Goal: Find contact information

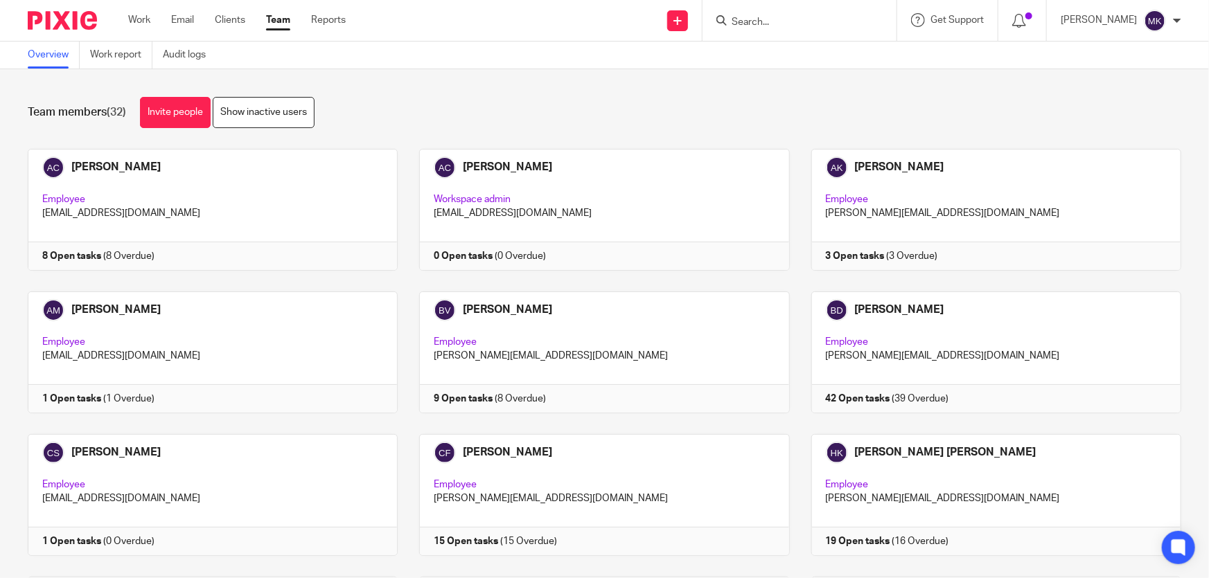
scroll to position [62, 0]
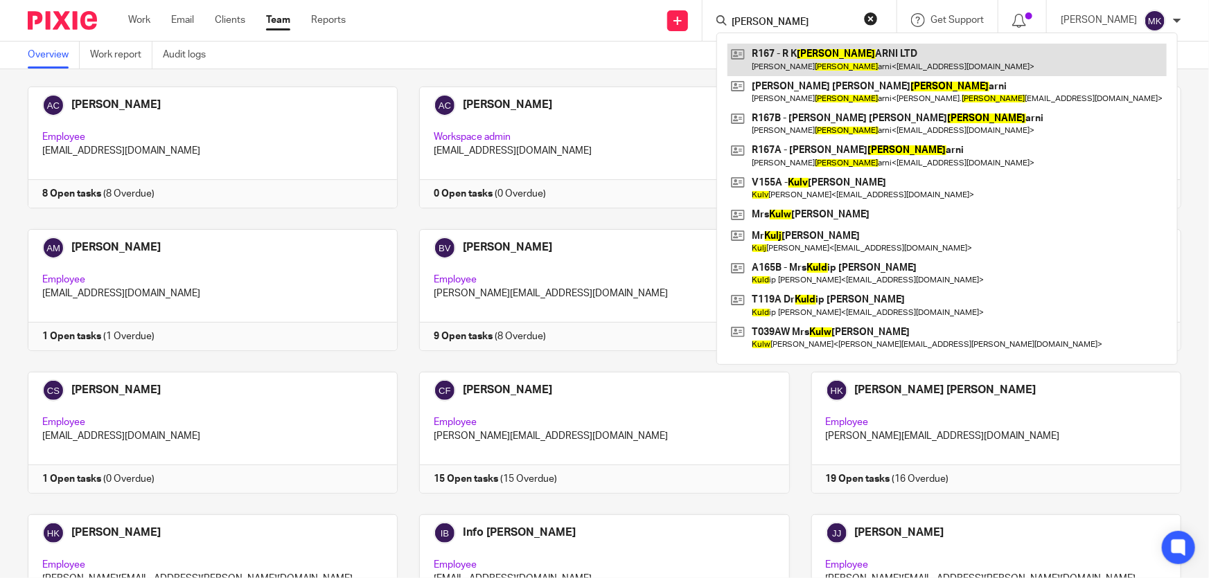
type input "kulk"
click at [831, 65] on link at bounding box center [946, 60] width 439 height 32
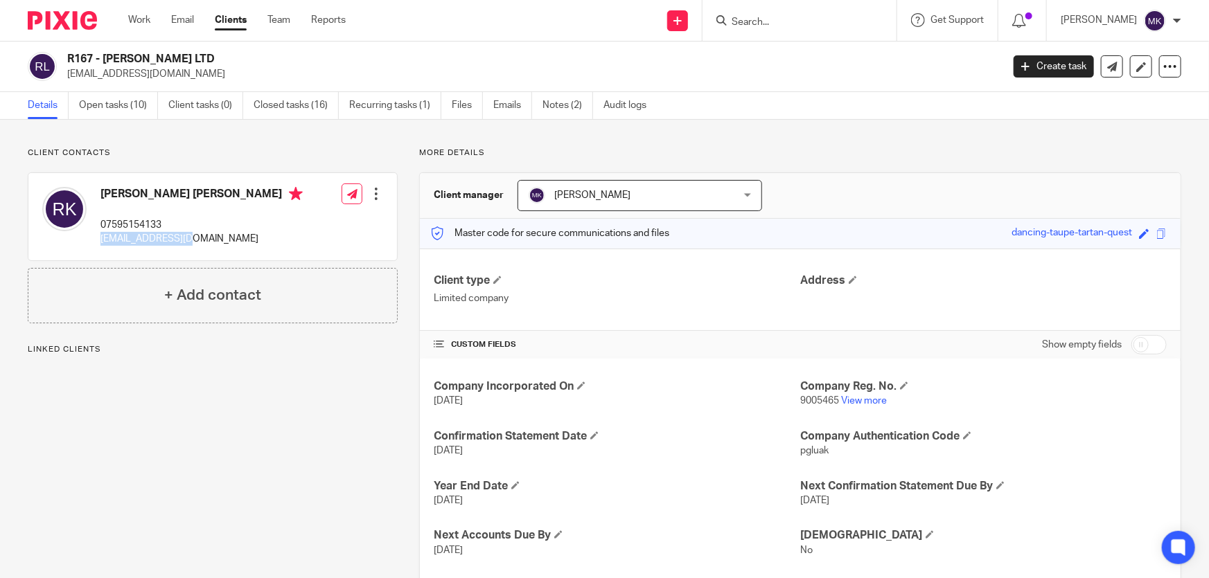
drag, startPoint x: 100, startPoint y: 242, endPoint x: 191, endPoint y: 242, distance: 90.7
click at [191, 242] on p "[EMAIL_ADDRESS][DOMAIN_NAME]" at bounding box center [201, 239] width 202 height 14
copy p "[EMAIL_ADDRESS][DOMAIN_NAME]"
